Goal: Browse casually: Explore the website without a specific task or goal

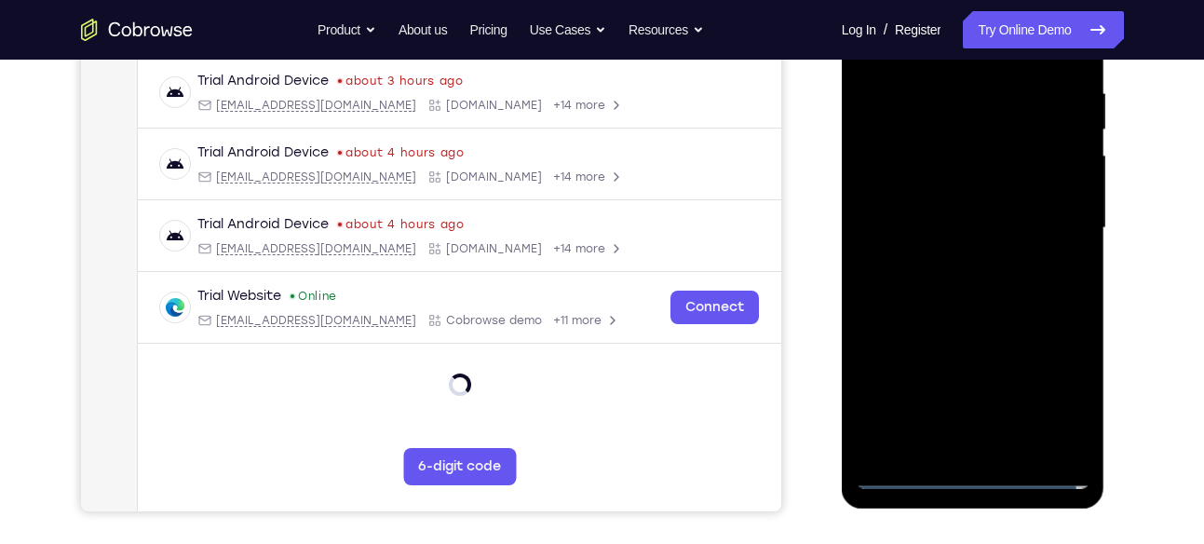
scroll to position [362, 0]
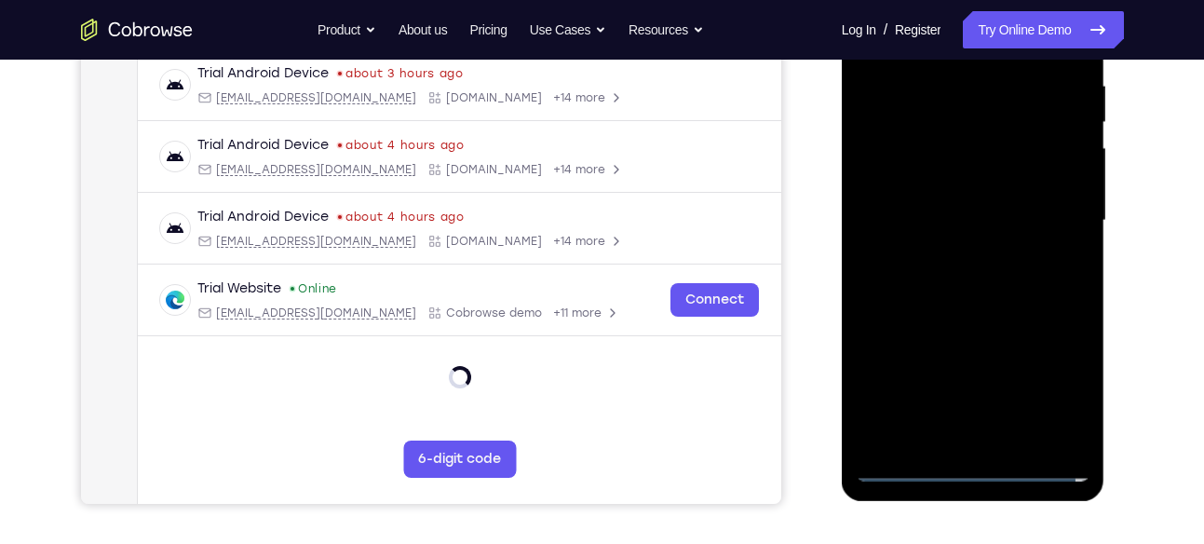
click at [981, 462] on div at bounding box center [973, 220] width 235 height 521
click at [1029, 230] on div at bounding box center [973, 220] width 235 height 521
click at [970, 469] on div at bounding box center [973, 220] width 235 height 521
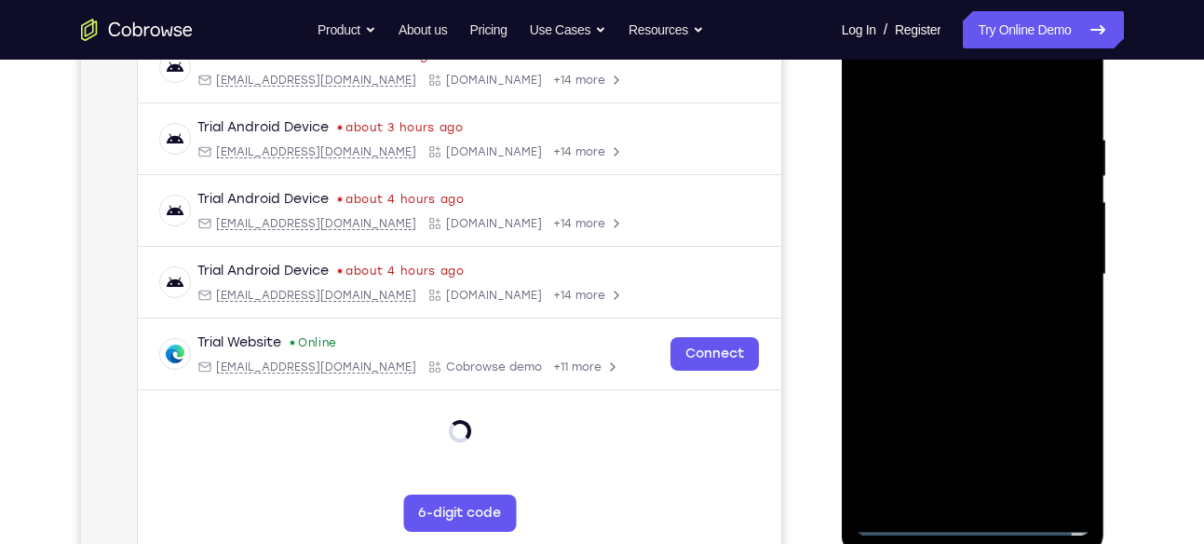
scroll to position [305, 0]
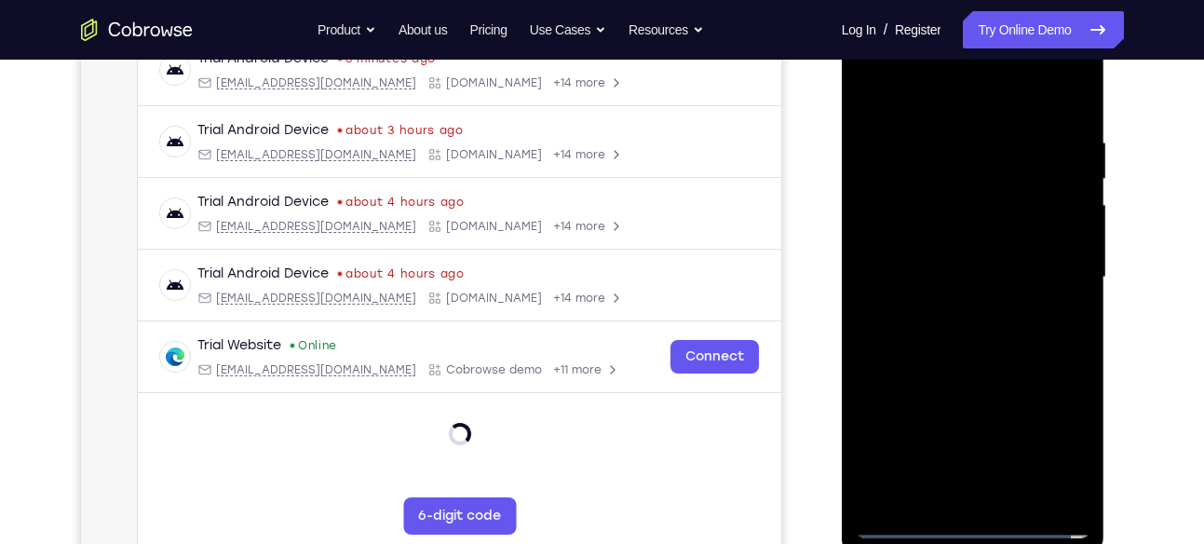
click at [1064, 449] on div at bounding box center [973, 277] width 235 height 521
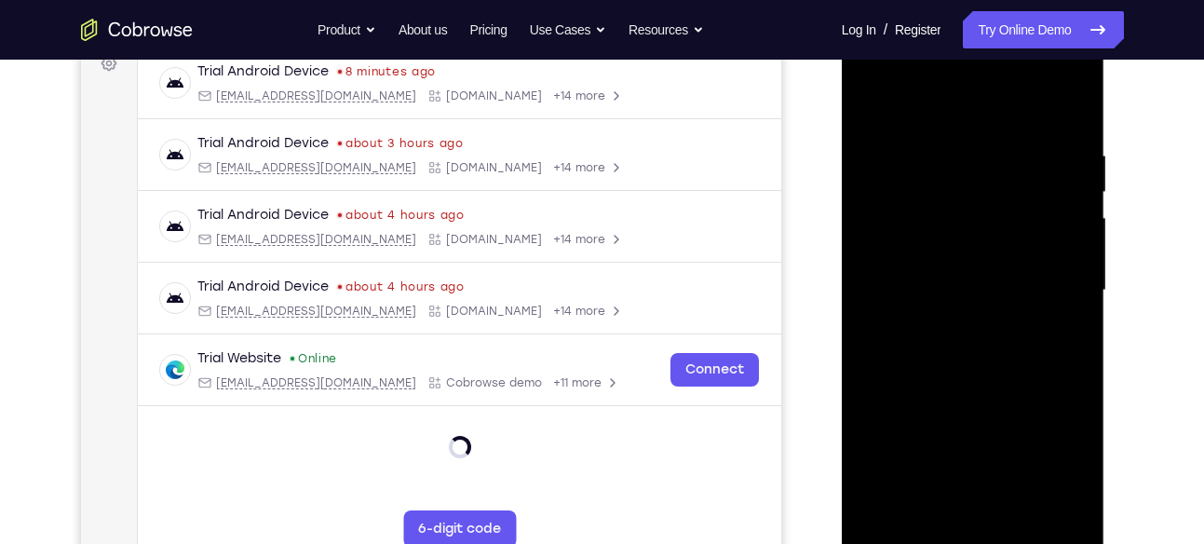
scroll to position [291, 0]
click at [979, 105] on div at bounding box center [973, 291] width 235 height 521
click at [1053, 274] on div at bounding box center [973, 291] width 235 height 521
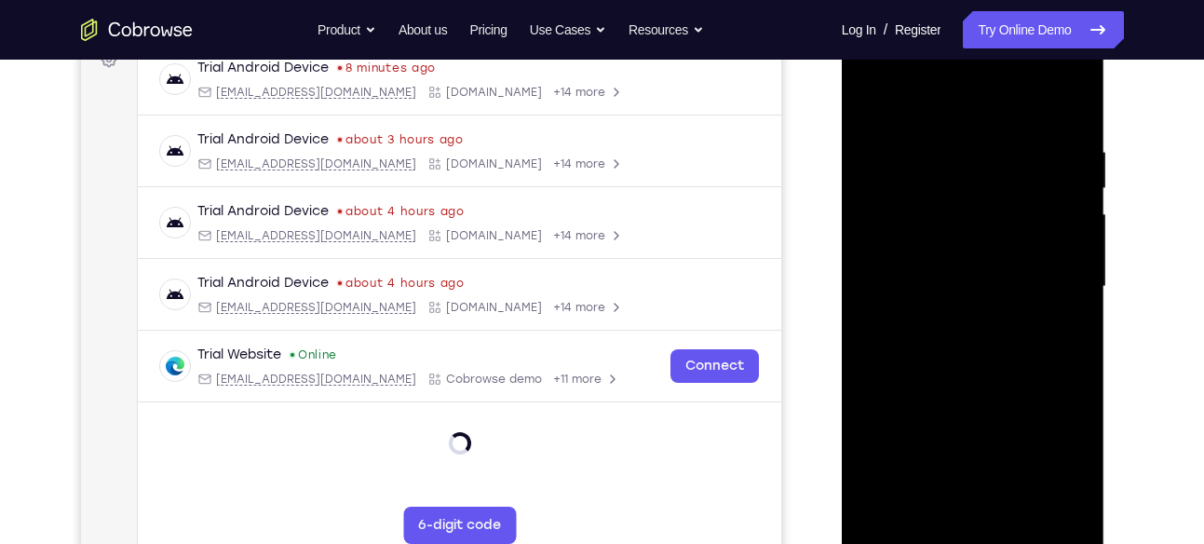
scroll to position [297, 0]
click at [949, 314] on div at bounding box center [973, 285] width 235 height 521
click at [972, 276] on div at bounding box center [973, 285] width 235 height 521
click at [973, 257] on div at bounding box center [973, 285] width 235 height 521
click at [974, 275] on div at bounding box center [973, 285] width 235 height 521
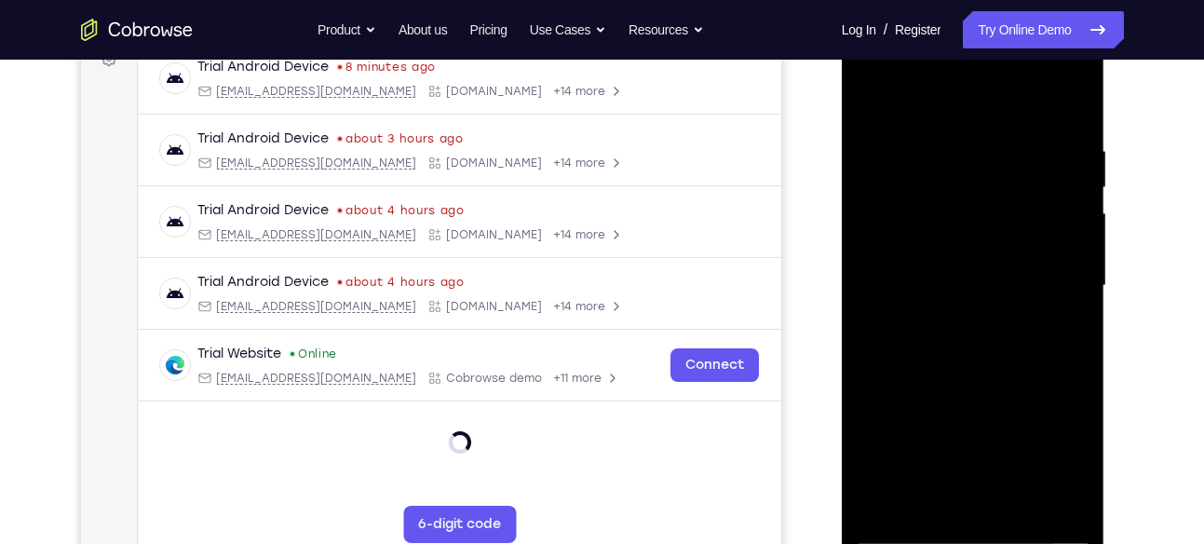
click at [971, 341] on div at bounding box center [973, 285] width 235 height 521
click at [977, 372] on div at bounding box center [973, 285] width 235 height 521
click at [1084, 480] on div at bounding box center [973, 285] width 235 height 521
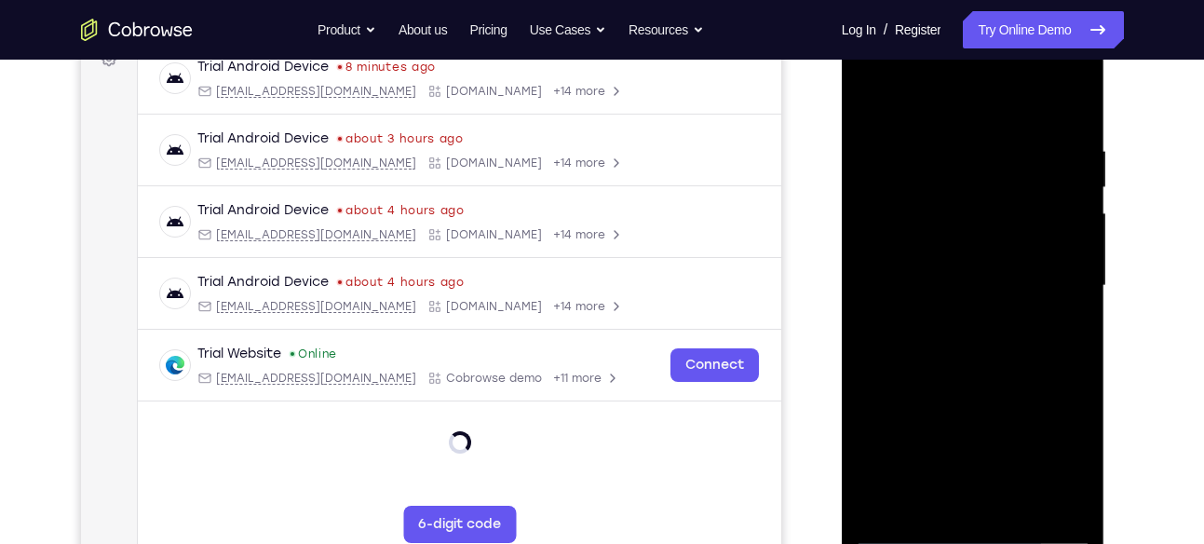
drag, startPoint x: 1010, startPoint y: 408, endPoint x: 1010, endPoint y: 345, distance: 62.4
click at [1010, 345] on div at bounding box center [973, 285] width 235 height 521
click at [1056, 315] on div at bounding box center [973, 285] width 235 height 521
click at [1075, 311] on div at bounding box center [973, 285] width 235 height 521
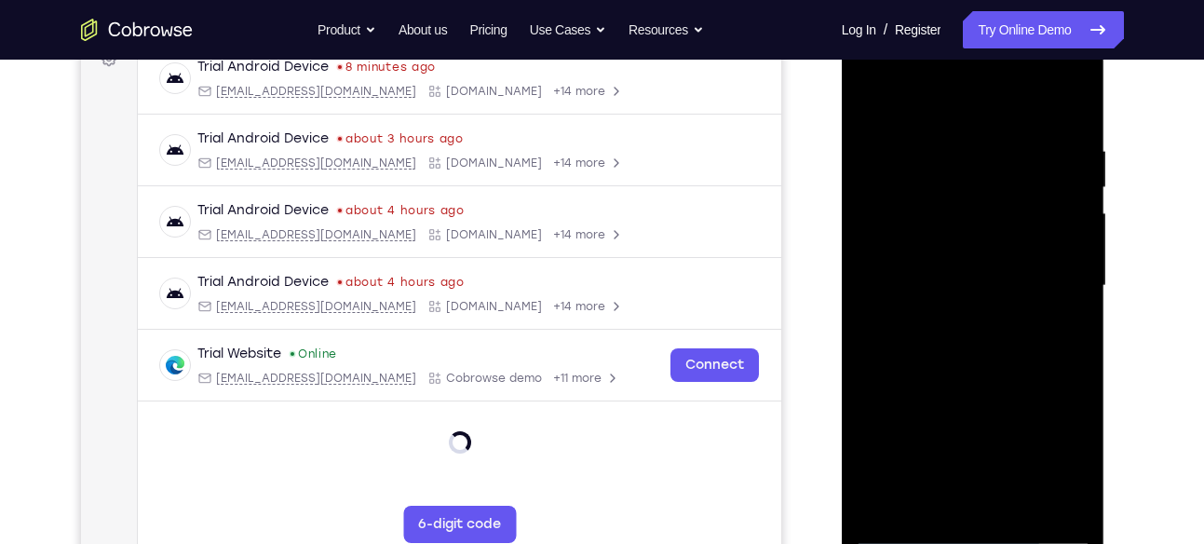
click at [1075, 311] on div at bounding box center [973, 285] width 235 height 521
click at [862, 310] on div at bounding box center [973, 285] width 235 height 521
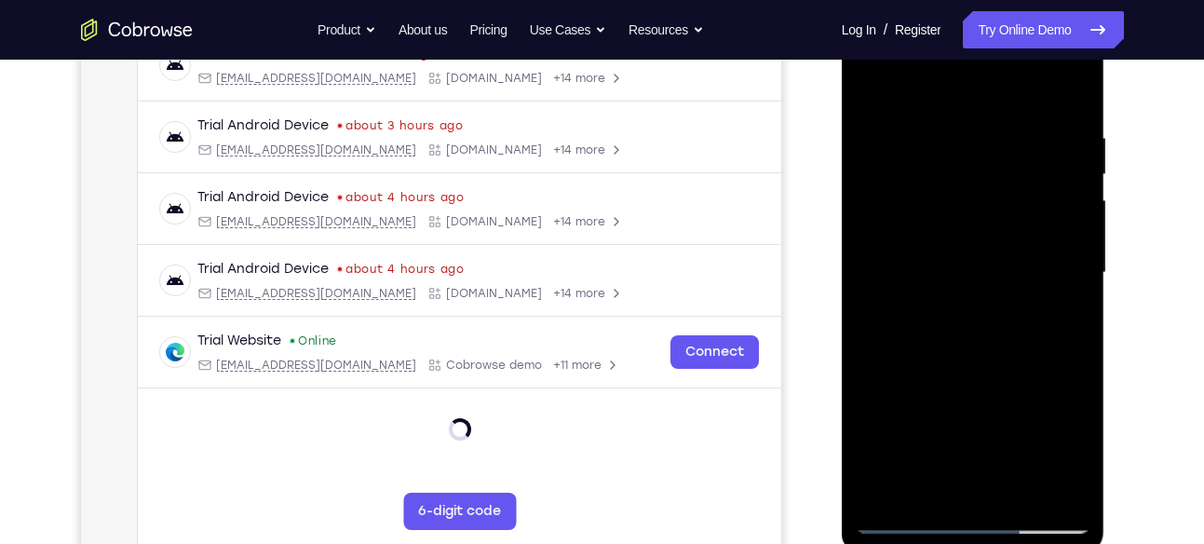
scroll to position [307, 0]
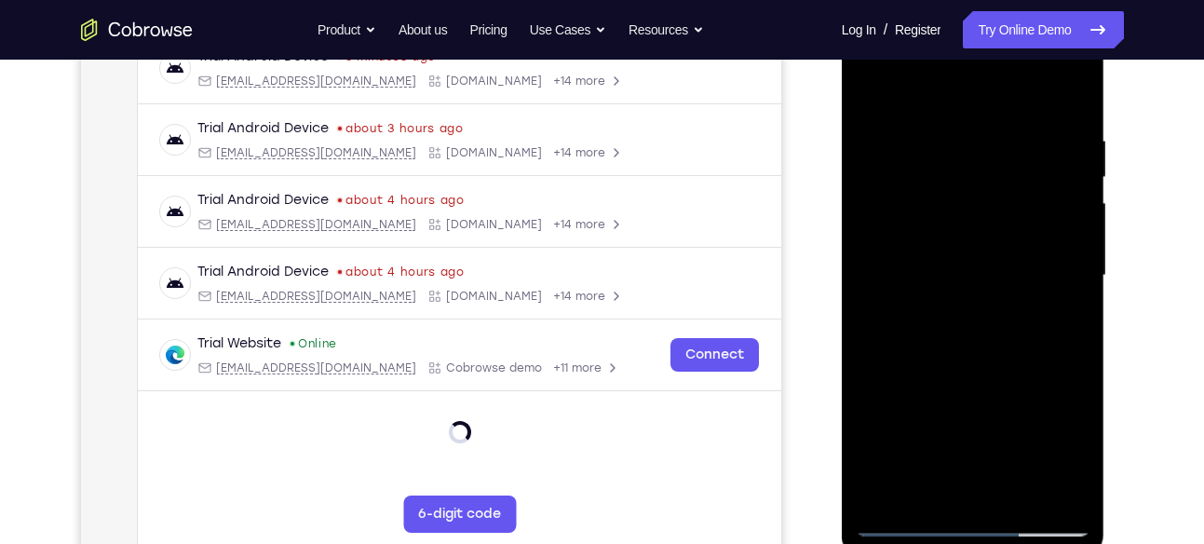
click at [1075, 88] on div at bounding box center [973, 275] width 235 height 521
drag, startPoint x: 993, startPoint y: 187, endPoint x: 993, endPoint y: 304, distance: 117.3
click at [993, 304] on div at bounding box center [973, 275] width 235 height 521
click at [879, 195] on div at bounding box center [973, 275] width 235 height 521
click at [875, 135] on div at bounding box center [973, 275] width 235 height 521
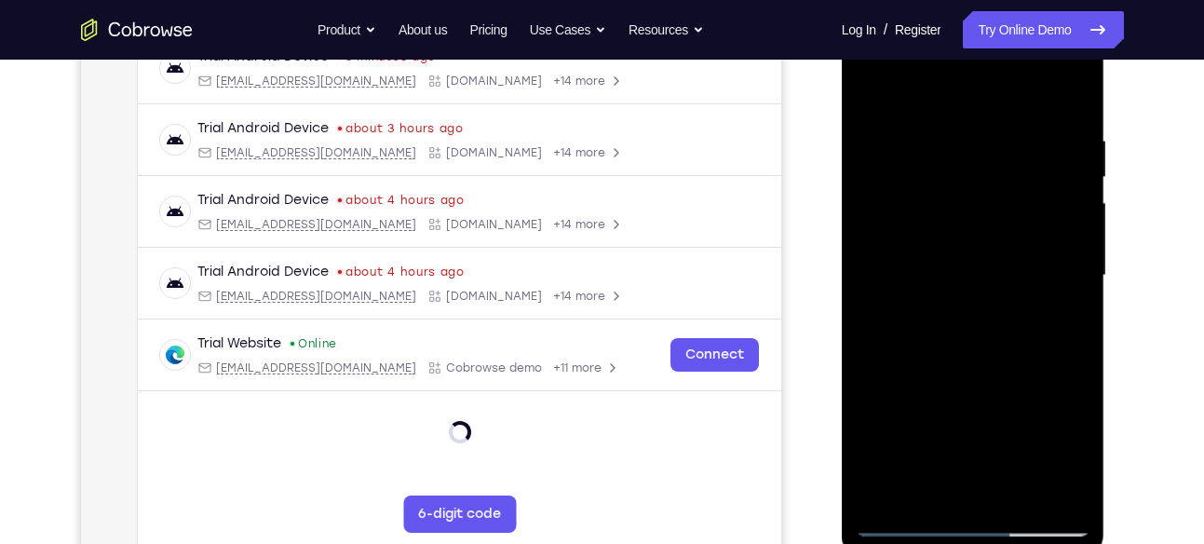
click at [875, 135] on div at bounding box center [973, 275] width 235 height 521
click at [882, 135] on div at bounding box center [973, 275] width 235 height 521
click at [871, 93] on div at bounding box center [973, 275] width 235 height 521
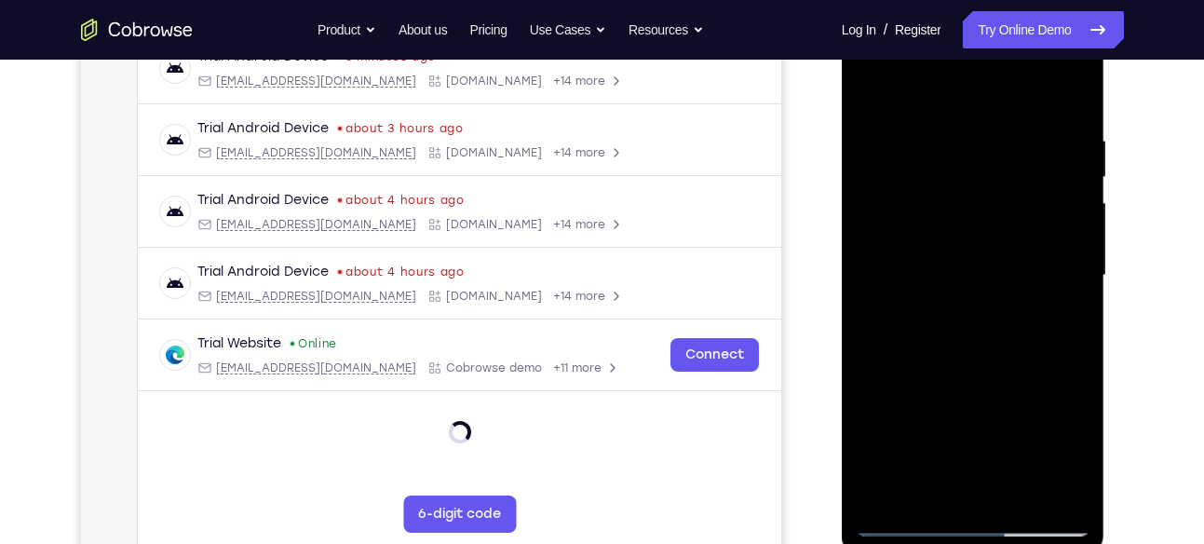
click at [1047, 128] on div at bounding box center [973, 275] width 235 height 521
click at [1009, 189] on div at bounding box center [973, 275] width 235 height 521
click at [1014, 119] on div at bounding box center [973, 275] width 235 height 521
click at [873, 87] on div at bounding box center [973, 275] width 235 height 521
click at [888, 498] on div at bounding box center [973, 275] width 235 height 521
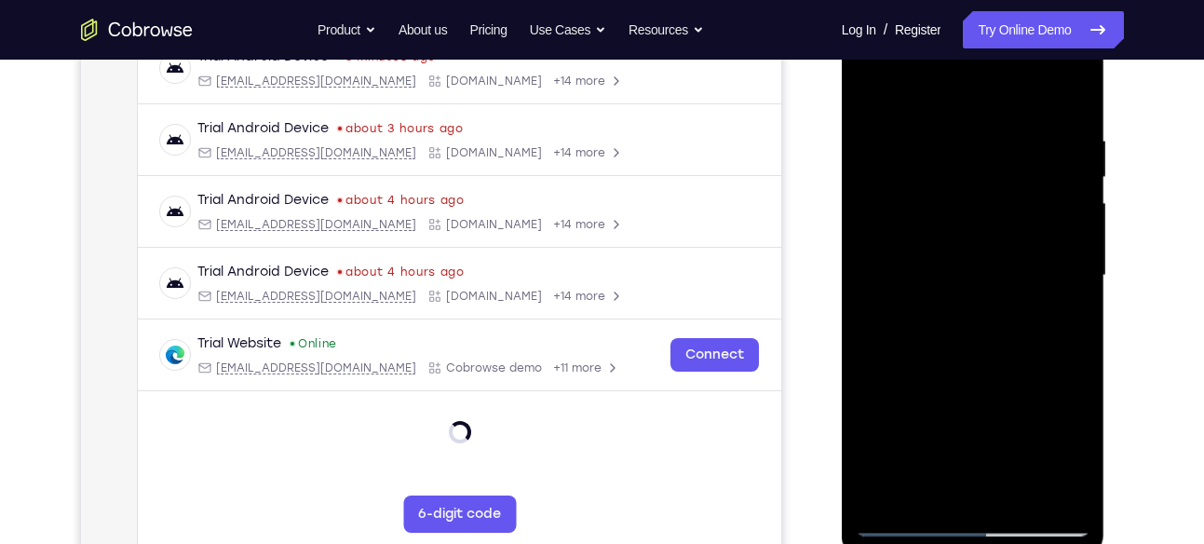
click at [1062, 504] on div at bounding box center [973, 275] width 235 height 521
drag, startPoint x: 967, startPoint y: 317, endPoint x: 974, endPoint y: 188, distance: 129.6
click at [974, 188] on div at bounding box center [973, 275] width 235 height 521
drag, startPoint x: 974, startPoint y: 188, endPoint x: 982, endPoint y: 101, distance: 87.0
click at [982, 101] on div at bounding box center [973, 275] width 235 height 521
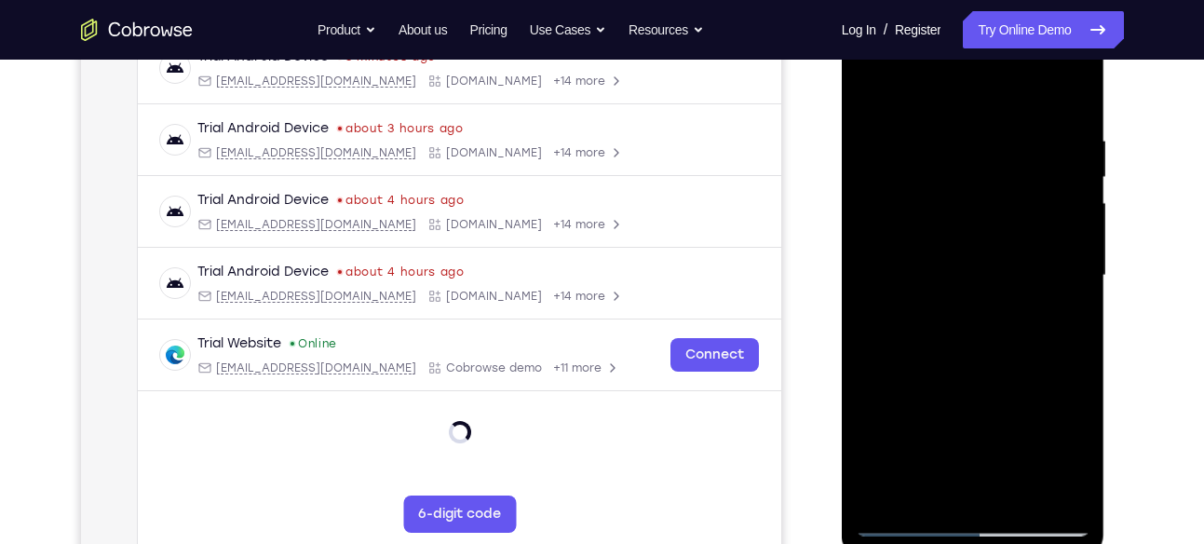
drag, startPoint x: 959, startPoint y: 399, endPoint x: 955, endPoint y: 205, distance: 193.7
click at [955, 205] on div at bounding box center [973, 275] width 235 height 521
drag, startPoint x: 977, startPoint y: 173, endPoint x: 974, endPoint y: 359, distance: 186.2
click at [974, 359] on div at bounding box center [973, 275] width 235 height 521
drag, startPoint x: 974, startPoint y: 359, endPoint x: 968, endPoint y: 178, distance: 181.6
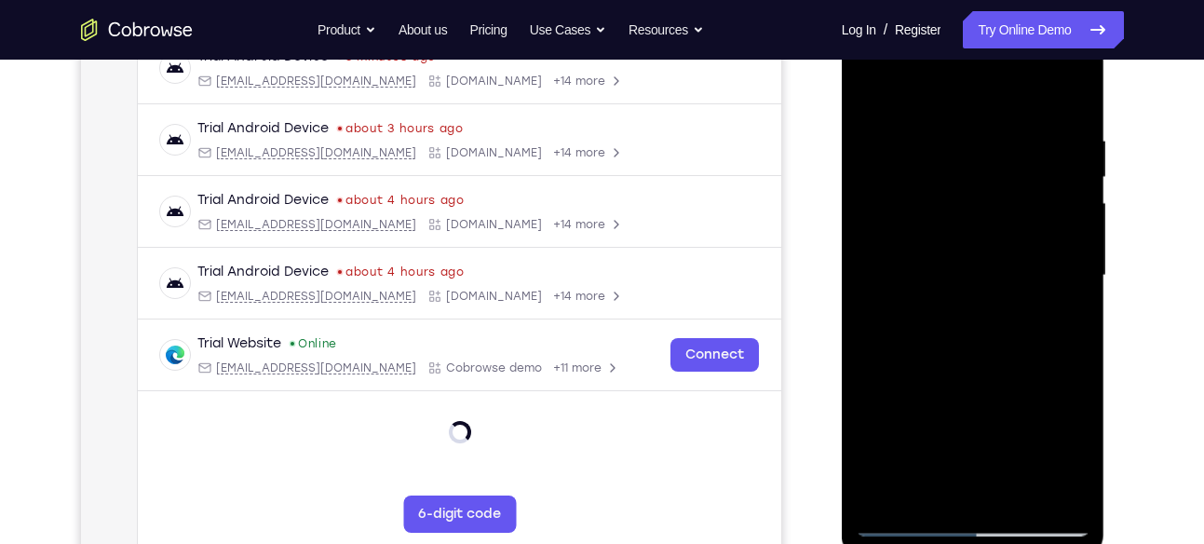
click at [968, 178] on div at bounding box center [973, 275] width 235 height 521
drag, startPoint x: 974, startPoint y: 185, endPoint x: 979, endPoint y: 329, distance: 143.5
click at [979, 329] on div at bounding box center [973, 275] width 235 height 521
drag, startPoint x: 976, startPoint y: 198, endPoint x: 978, endPoint y: 330, distance: 131.3
click at [978, 330] on div at bounding box center [973, 275] width 235 height 521
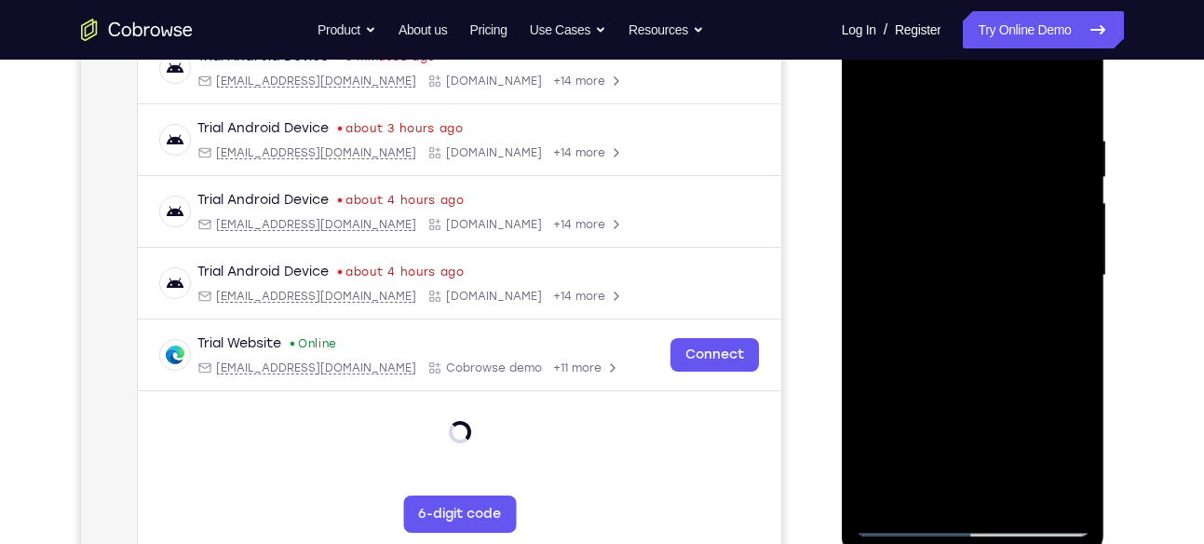
drag, startPoint x: 980, startPoint y: 180, endPoint x: 983, endPoint y: 288, distance: 108.0
click at [983, 288] on div at bounding box center [973, 275] width 235 height 521
click at [894, 494] on div at bounding box center [973, 275] width 235 height 521
drag, startPoint x: 998, startPoint y: 108, endPoint x: 986, endPoint y: 416, distance: 308.4
click at [986, 416] on div at bounding box center [973, 275] width 235 height 521
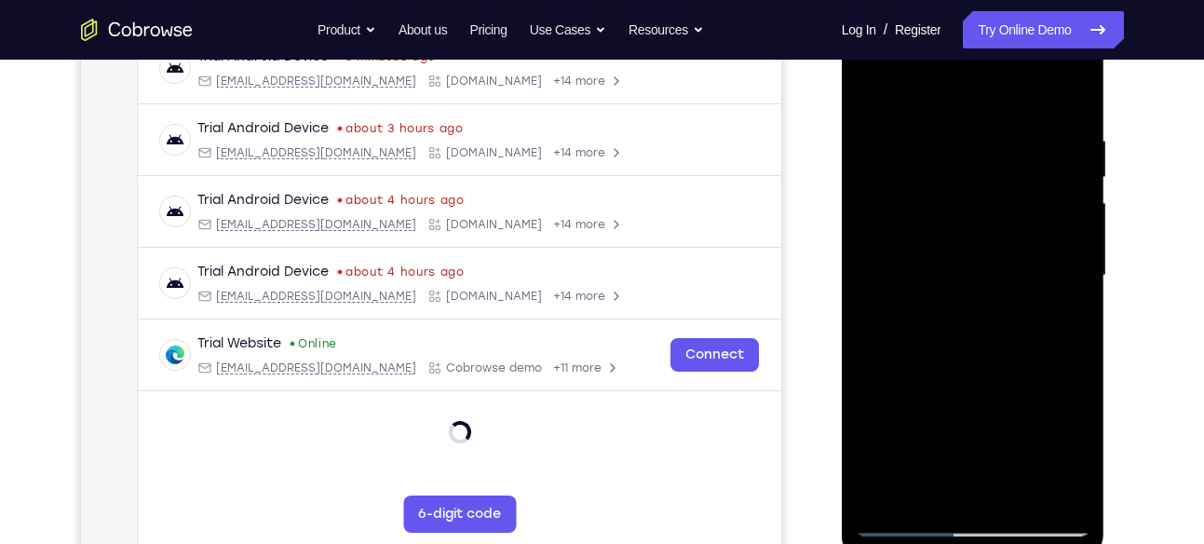
drag, startPoint x: 967, startPoint y: 181, endPoint x: 971, endPoint y: 374, distance: 193.7
click at [971, 374] on div at bounding box center [973, 275] width 235 height 521
click at [970, 375] on div at bounding box center [973, 275] width 235 height 521
click at [1075, 83] on div at bounding box center [973, 275] width 235 height 521
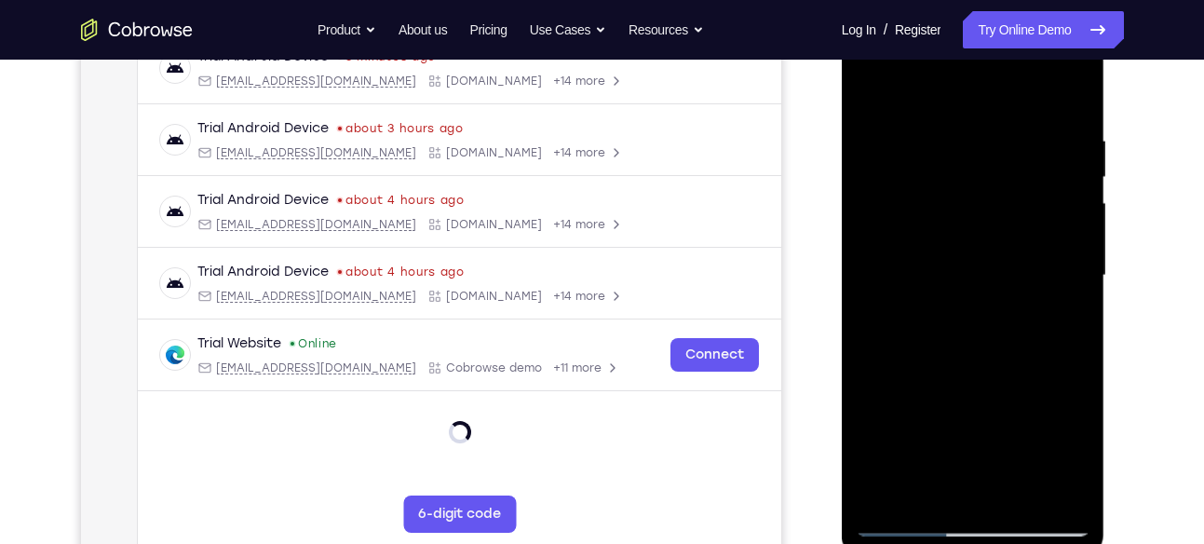
click at [871, 87] on div at bounding box center [973, 275] width 235 height 521
drag, startPoint x: 947, startPoint y: 428, endPoint x: 949, endPoint y: 302, distance: 126.6
click at [949, 302] on div at bounding box center [973, 275] width 235 height 521
click at [932, 492] on div at bounding box center [973, 275] width 235 height 521
click at [966, 87] on div at bounding box center [973, 275] width 235 height 521
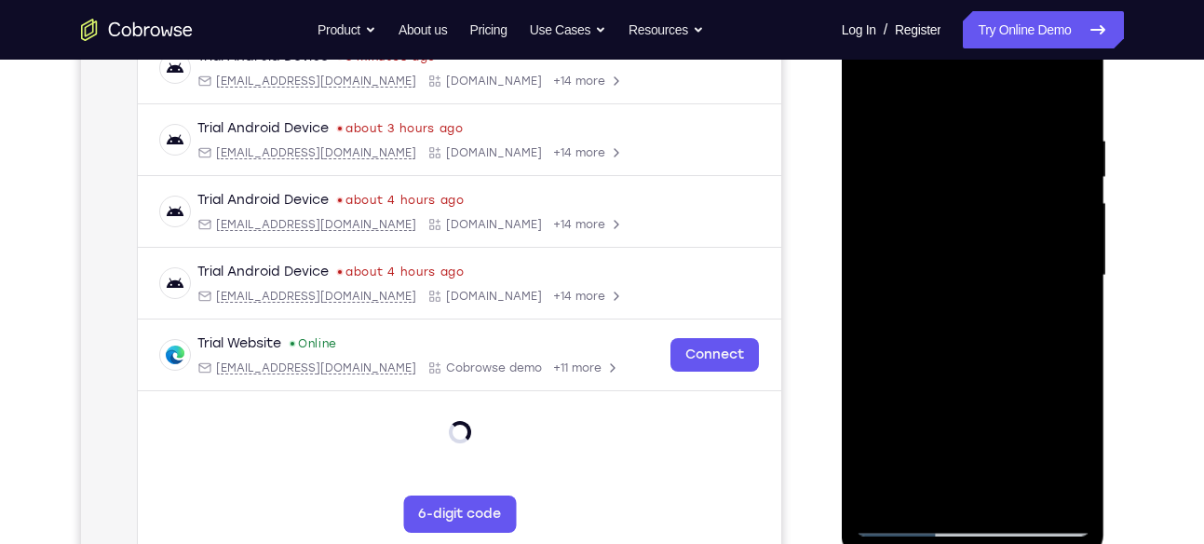
click at [1074, 90] on div at bounding box center [973, 275] width 235 height 521
drag, startPoint x: 1011, startPoint y: 207, endPoint x: 1010, endPoint y: 438, distance: 230.9
click at [1010, 438] on div at bounding box center [973, 275] width 235 height 521
drag, startPoint x: 953, startPoint y: 101, endPoint x: 970, endPoint y: 442, distance: 341.2
click at [970, 442] on div at bounding box center [973, 275] width 235 height 521
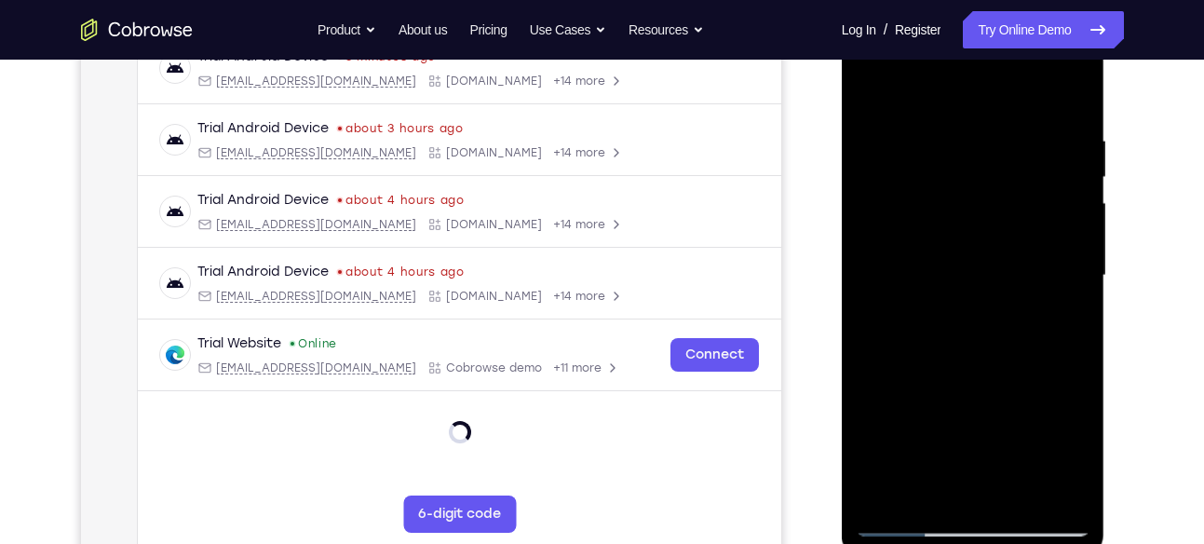
drag, startPoint x: 940, startPoint y: 340, endPoint x: 977, endPoint y: 141, distance: 202.5
click at [977, 141] on div at bounding box center [973, 275] width 235 height 521
drag, startPoint x: 990, startPoint y: 369, endPoint x: 1010, endPoint y: 207, distance: 163.3
click at [1010, 207] on div at bounding box center [973, 275] width 235 height 521
drag, startPoint x: 993, startPoint y: 383, endPoint x: 977, endPoint y: 115, distance: 267.7
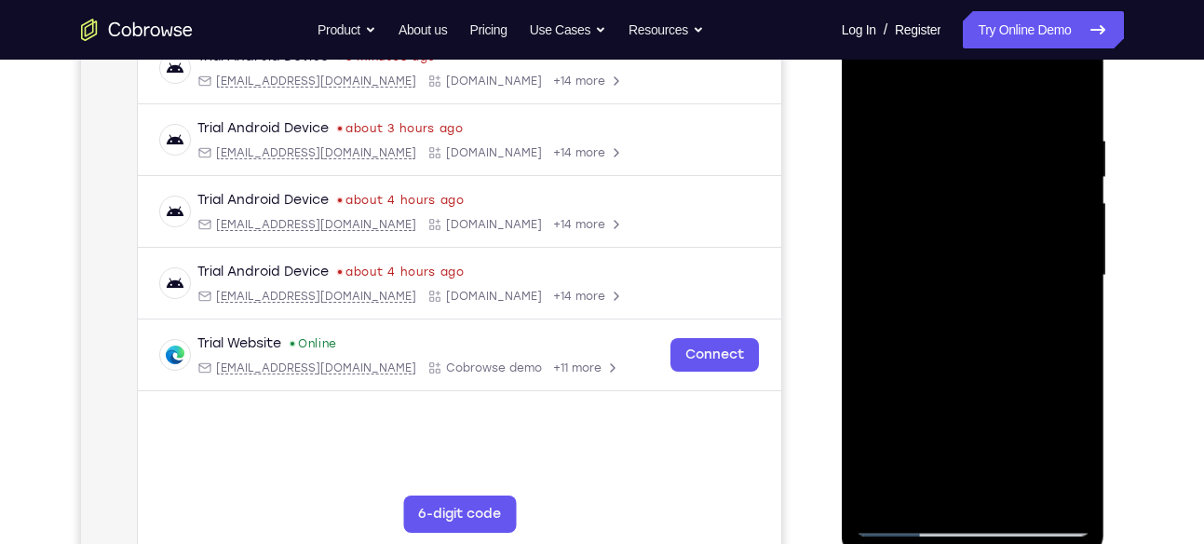
click at [977, 115] on div at bounding box center [973, 275] width 235 height 521
click at [1005, 89] on div at bounding box center [973, 275] width 235 height 521
drag, startPoint x: 1018, startPoint y: 142, endPoint x: 1001, endPoint y: 262, distance: 120.4
click at [1001, 262] on div at bounding box center [973, 275] width 235 height 521
click at [1066, 86] on div at bounding box center [973, 275] width 235 height 521
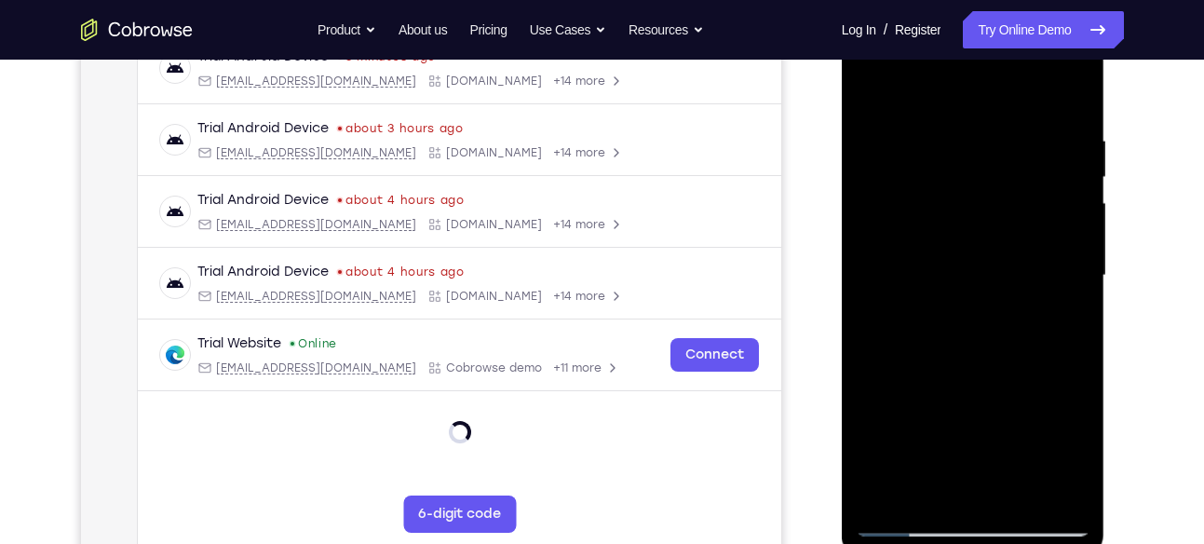
click at [882, 494] on div at bounding box center [973, 275] width 235 height 521
